Goal: Task Accomplishment & Management: Manage account settings

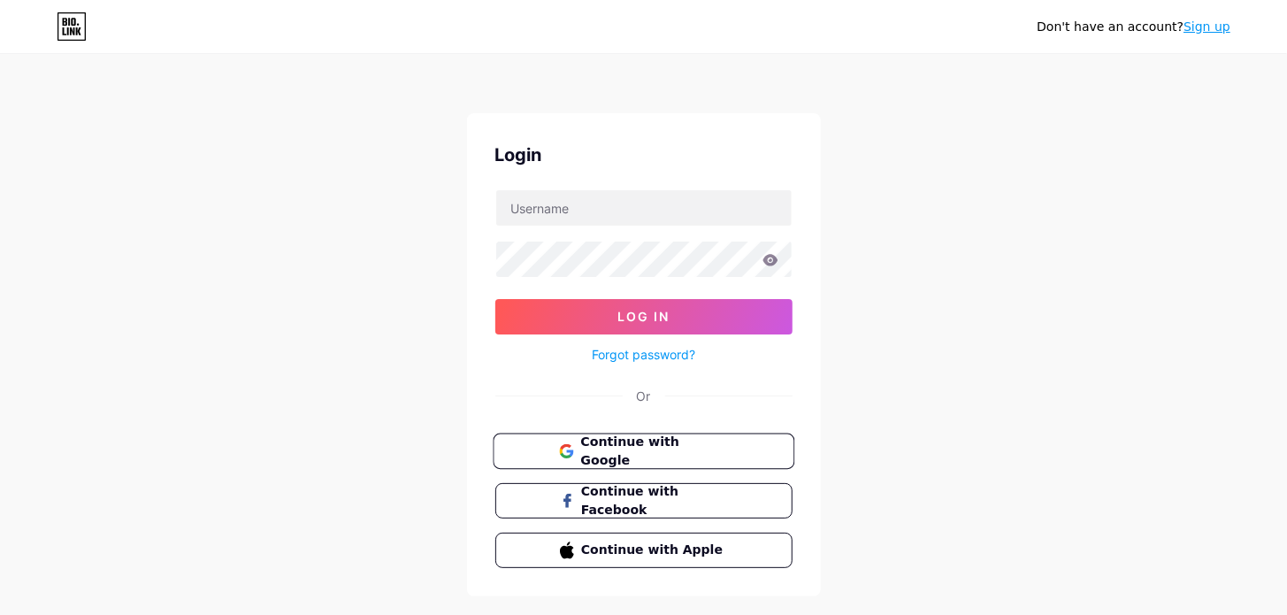
click at [610, 439] on span "Continue with Google" at bounding box center [654, 451] width 148 height 38
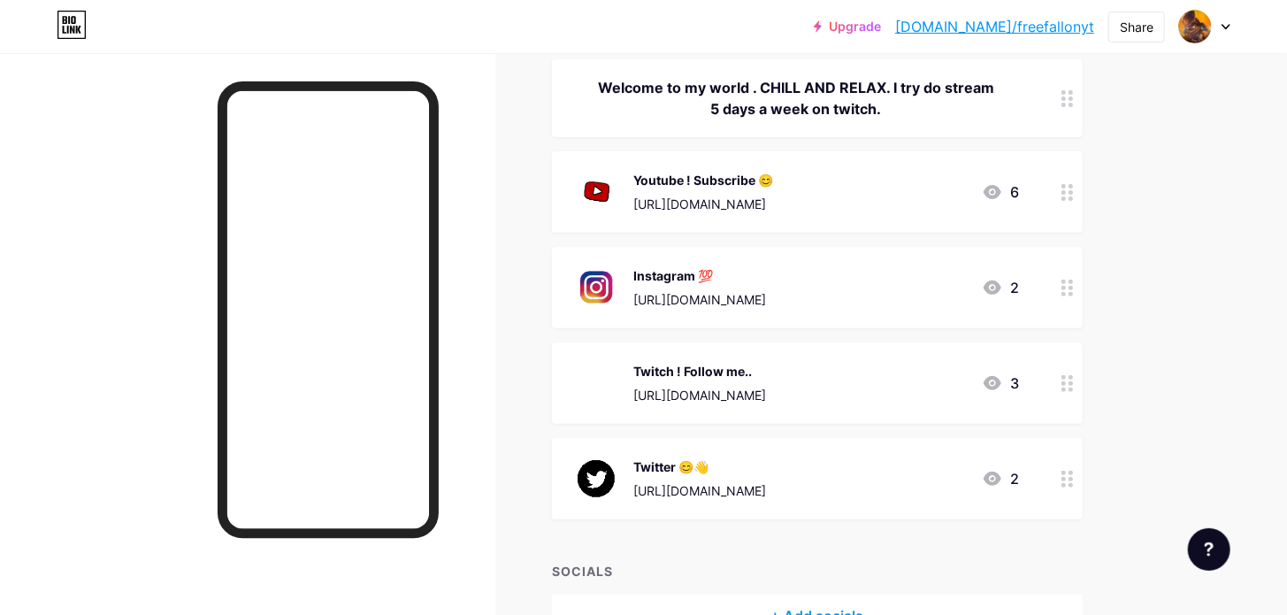
scroll to position [265, 0]
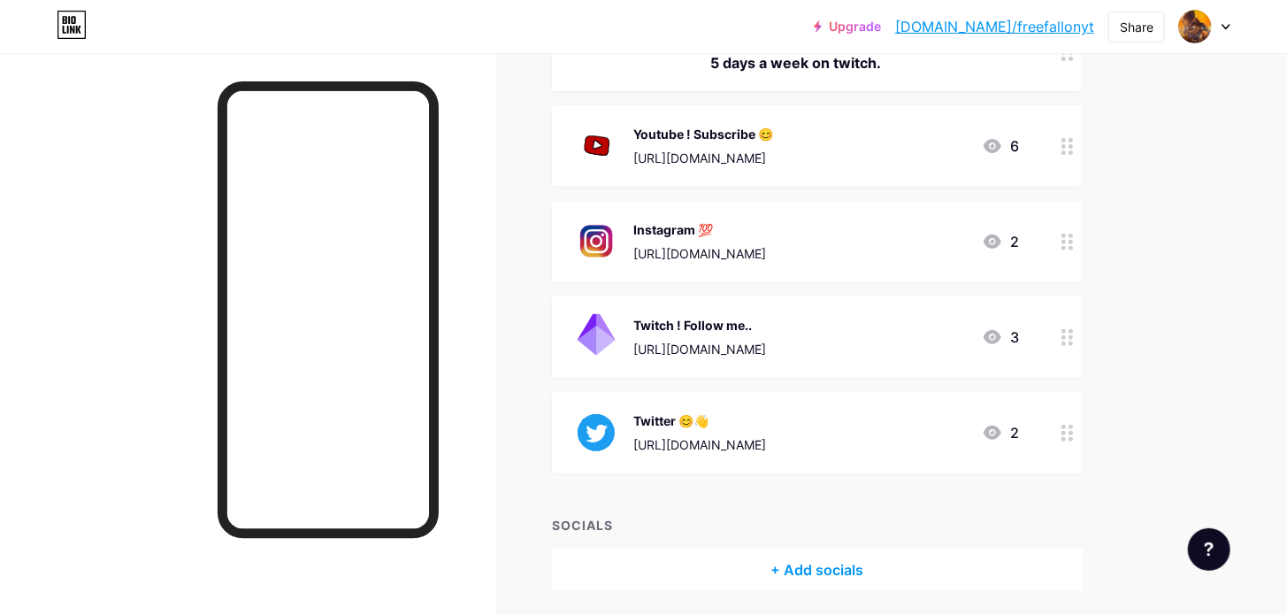
click at [1069, 343] on circle at bounding box center [1070, 343] width 4 height 4
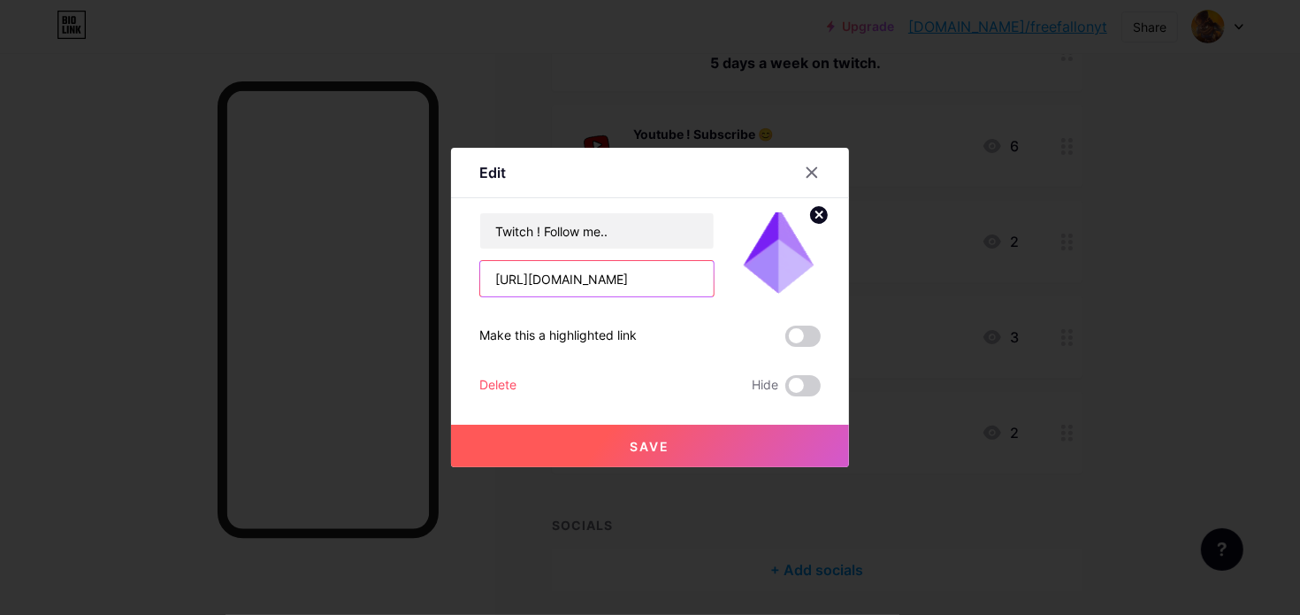
click at [652, 285] on input "[URL][DOMAIN_NAME]" at bounding box center [596, 278] width 233 height 35
paste input "onyt"
type input "[URL][DOMAIN_NAME]"
click at [700, 437] on button "Save" at bounding box center [650, 446] width 398 height 42
